Goal: Contribute content: Contribute content

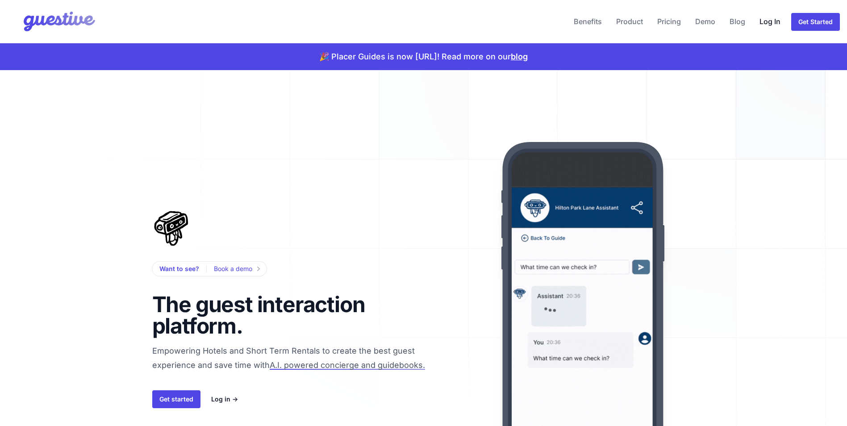
click at [771, 18] on link "Log In" at bounding box center [770, 21] width 28 height 21
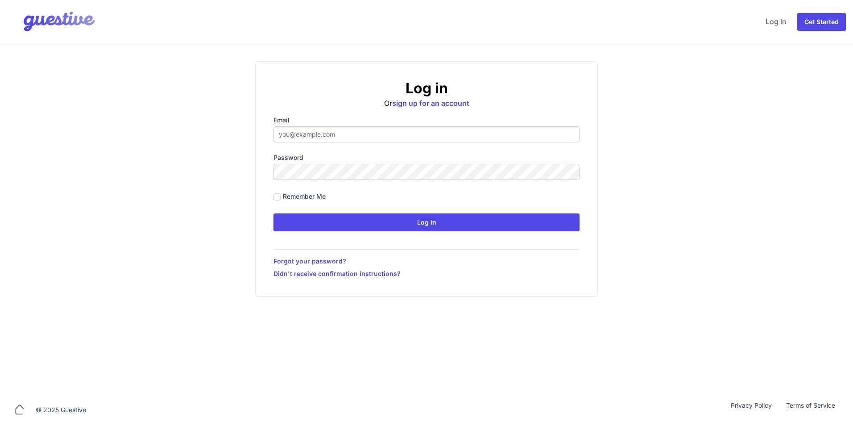
click at [316, 135] on input "Email" at bounding box center [427, 134] width 306 height 16
type input "[EMAIL_ADDRESS][DOMAIN_NAME]"
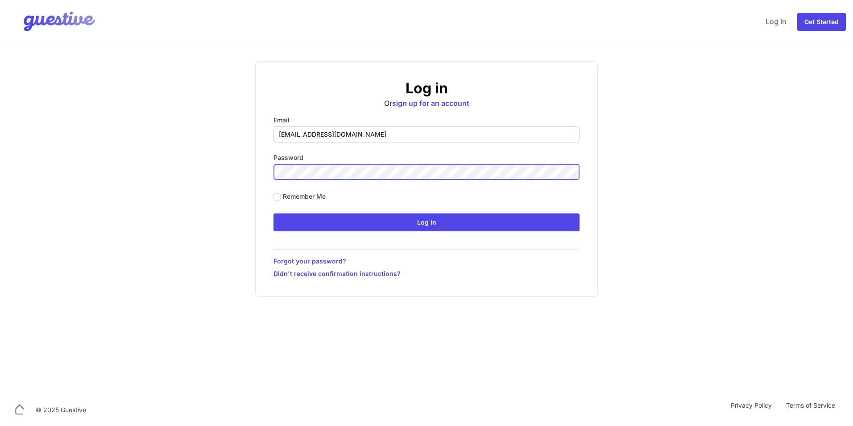
click at [274, 213] on input "Log in" at bounding box center [427, 222] width 306 height 18
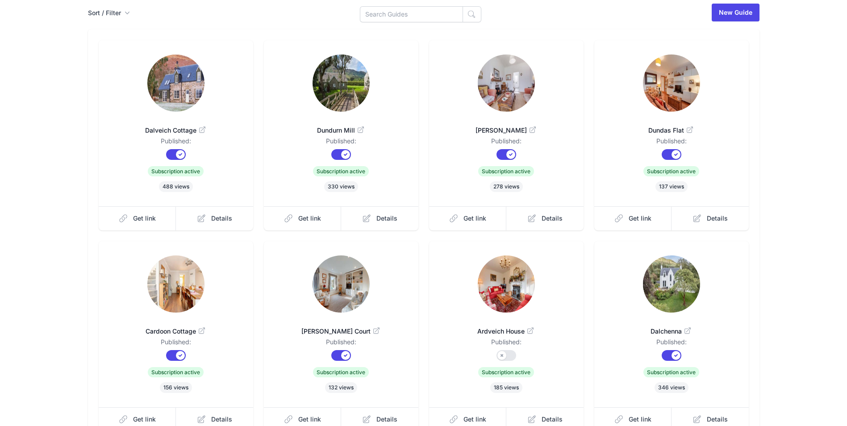
scroll to position [151, 0]
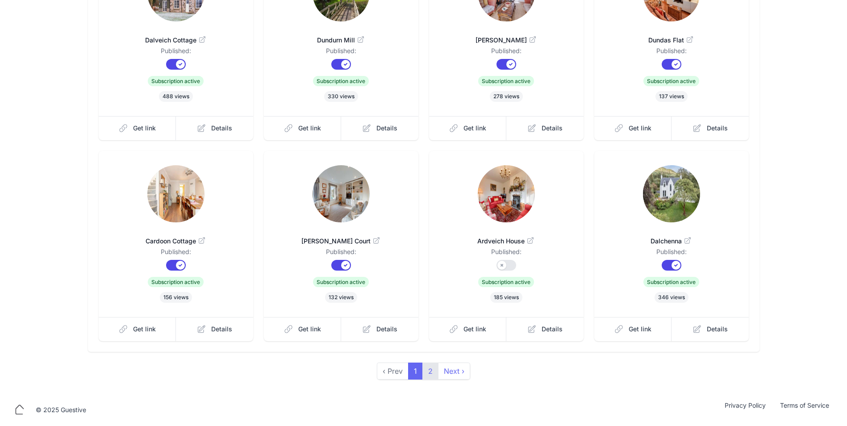
click at [432, 373] on link "2" at bounding box center [430, 370] width 16 height 17
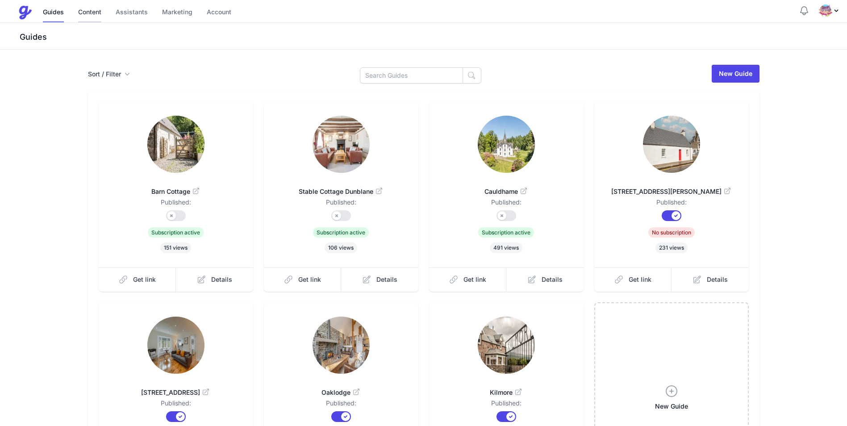
click at [89, 14] on link "Content" at bounding box center [89, 12] width 23 height 19
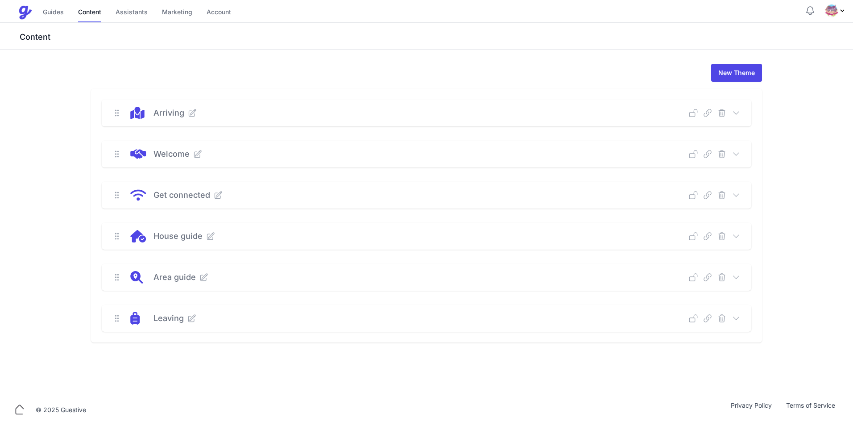
click at [736, 317] on icon at bounding box center [736, 318] width 9 height 9
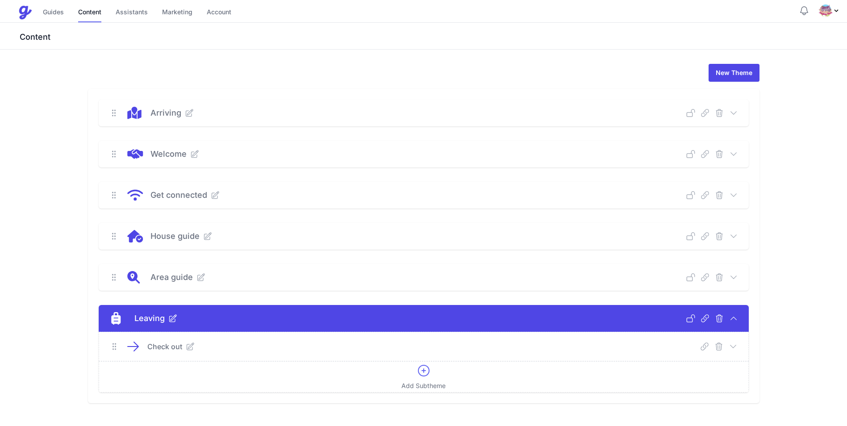
click at [732, 346] on icon at bounding box center [732, 346] width 9 height 9
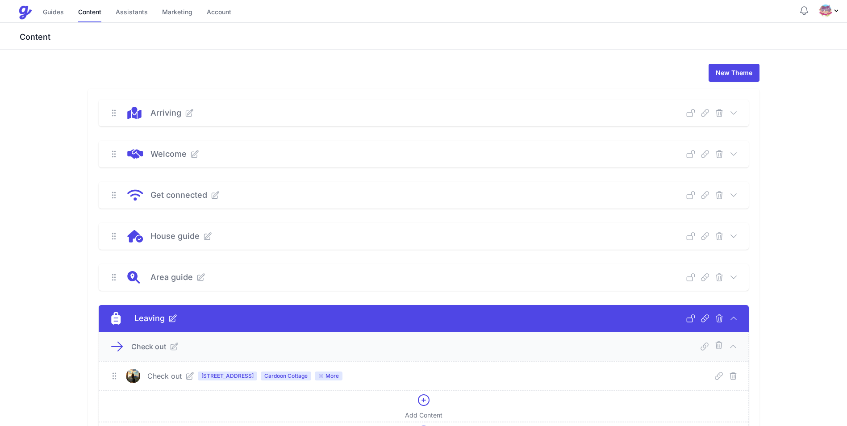
click at [191, 377] on icon at bounding box center [189, 375] width 9 height 9
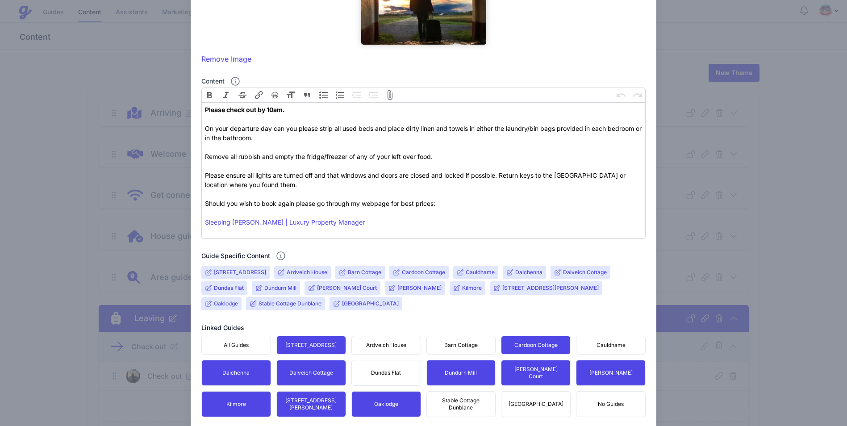
scroll to position [216, 0]
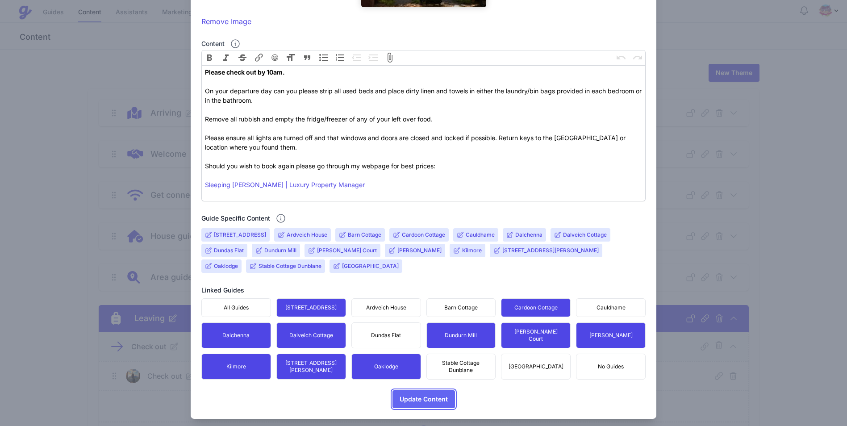
click at [413, 395] on span "Update Content" at bounding box center [423, 399] width 48 height 18
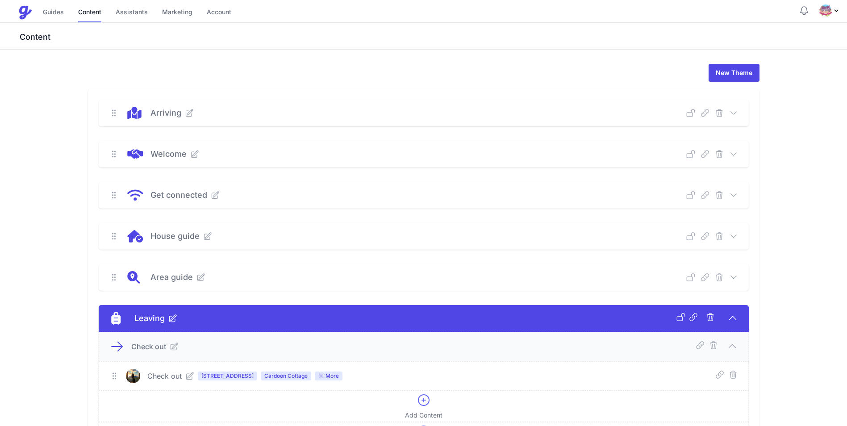
click at [189, 378] on icon at bounding box center [189, 375] width 9 height 9
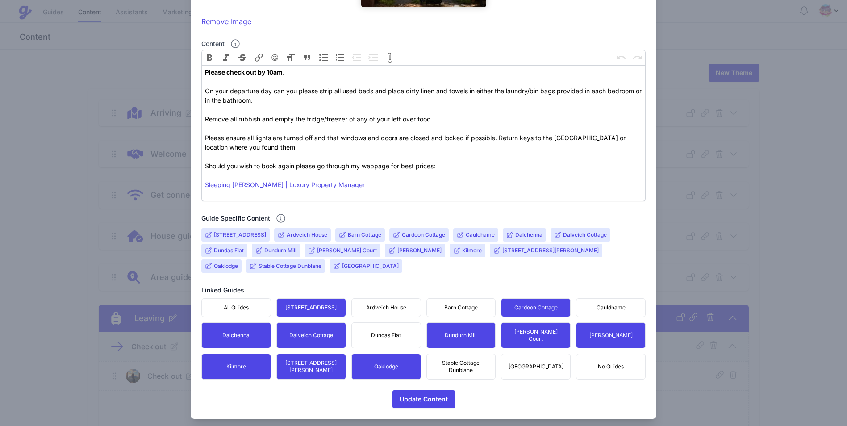
click at [319, 366] on button "[STREET_ADDRESS][PERSON_NAME]" at bounding box center [311, 366] width 70 height 26
click at [302, 365] on button "[STREET_ADDRESS][PERSON_NAME]" at bounding box center [311, 366] width 70 height 26
click at [504, 252] on input "[STREET_ADDRESS][PERSON_NAME]" at bounding box center [550, 250] width 96 height 7
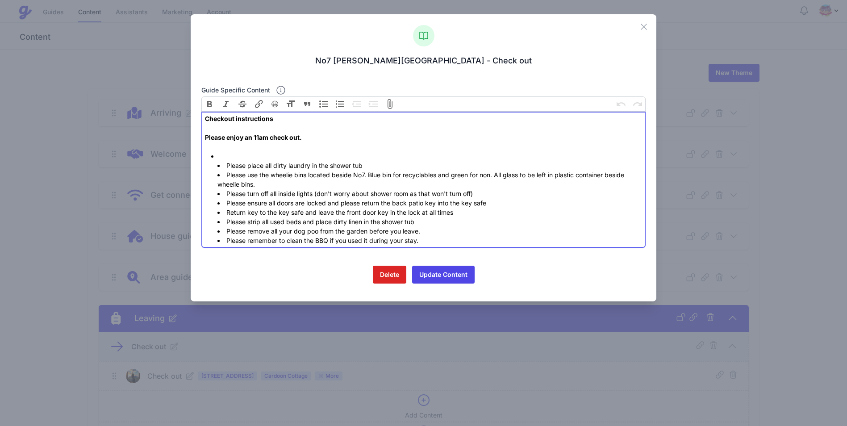
click at [258, 137] on strong "Checkout instructions Please enjoy an 11am check out." at bounding box center [253, 128] width 97 height 26
type trix-editor "<div><strong>Checkout instructions<br><br>Please enjoy an 10am check out.<br></…"
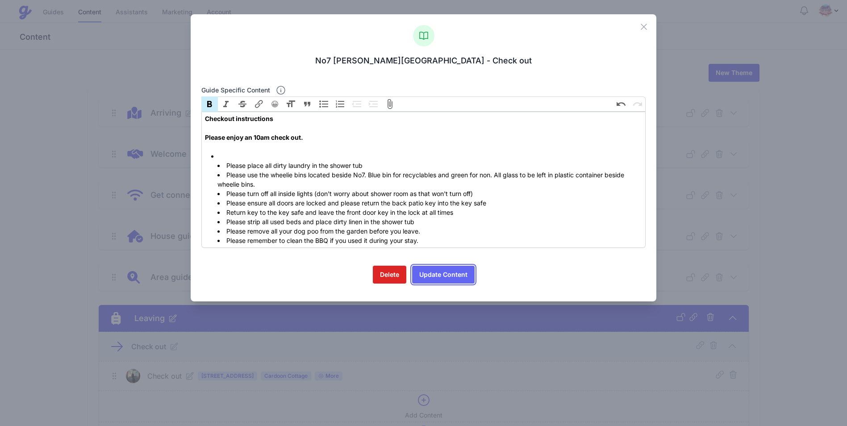
click at [429, 275] on button "Update Content" at bounding box center [443, 275] width 62 height 18
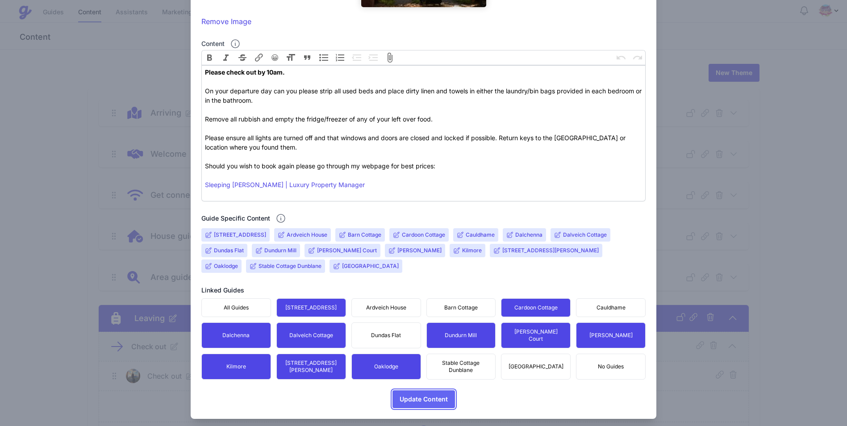
click at [434, 394] on span "Update Content" at bounding box center [423, 399] width 48 height 18
